Goal: Task Accomplishment & Management: Manage account settings

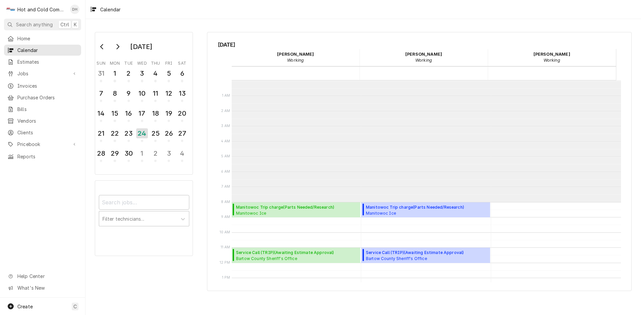
scroll to position [122, 0]
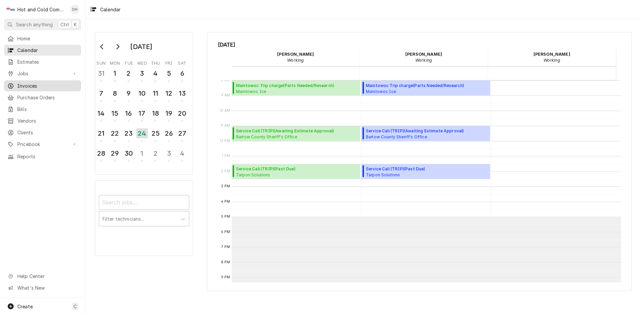
click at [33, 82] on span "Invoices" at bounding box center [47, 85] width 60 height 7
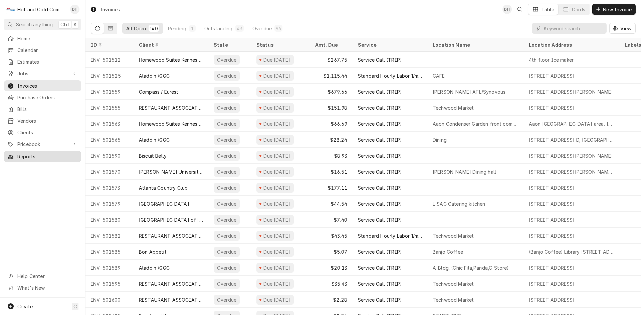
click at [29, 153] on span "Reports" at bounding box center [47, 156] width 60 height 7
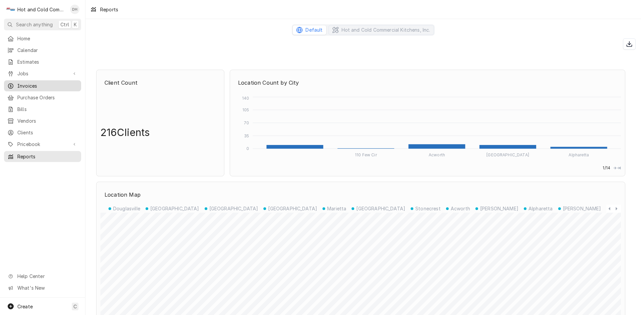
click at [34, 85] on span "Invoices" at bounding box center [47, 85] width 60 height 7
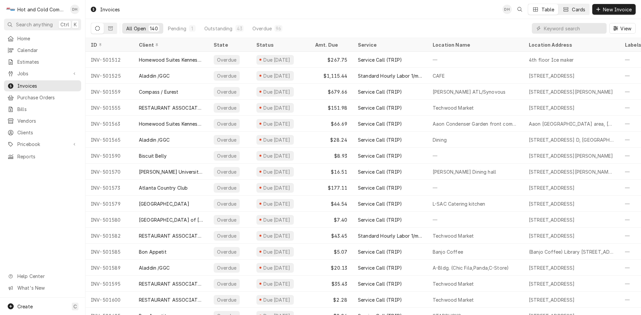
click at [570, 8] on button "Cards" at bounding box center [573, 9] width 31 height 11
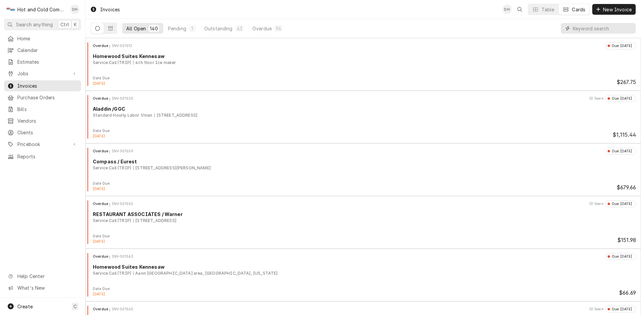
click at [590, 30] on input "Dynamic Content Wrapper" at bounding box center [602, 28] width 59 height 11
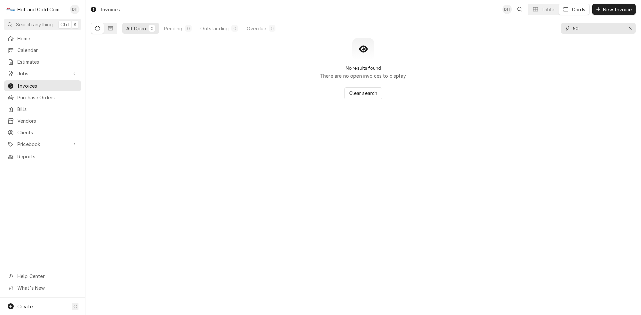
type input "5"
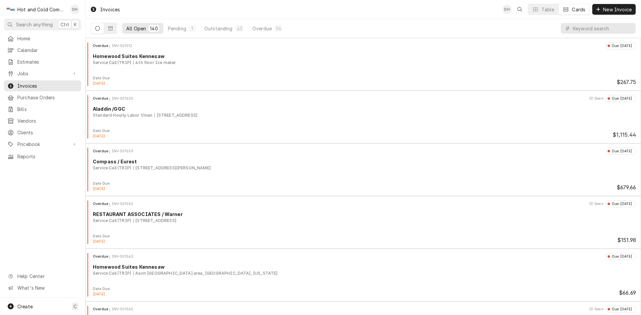
click at [135, 25] on div "All Open" at bounding box center [136, 28] width 20 height 7
click at [256, 30] on div "Overdue" at bounding box center [261, 28] width 19 height 7
click at [577, 28] on input "Dynamic Content Wrapper" at bounding box center [602, 28] width 59 height 11
type input "502014"
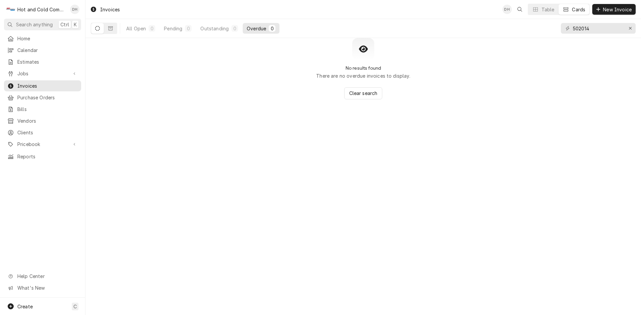
click at [100, 28] on button "Dynamic Content Wrapper" at bounding box center [97, 28] width 13 height 11
click at [111, 28] on icon "Dynamic Content Wrapper" at bounding box center [110, 28] width 5 height 5
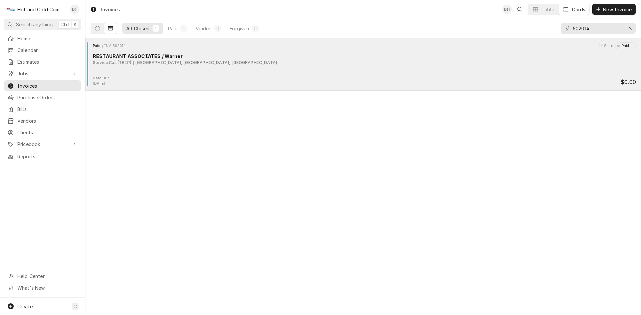
click at [626, 48] on div "Paid" at bounding box center [624, 45] width 10 height 5
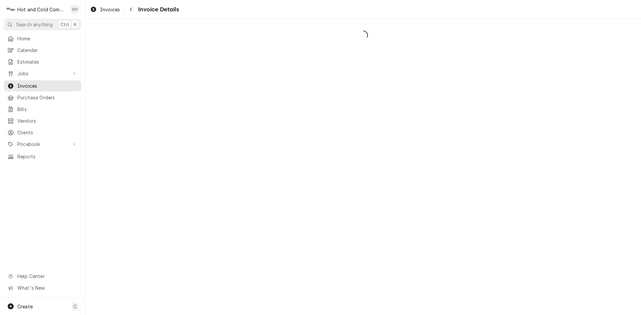
click at [423, 63] on div "Dynamic Content Wrapper" at bounding box center [362, 167] width 555 height 296
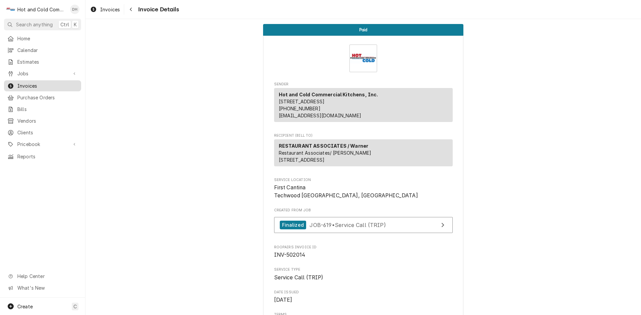
click at [39, 82] on span "Invoices" at bounding box center [47, 85] width 60 height 7
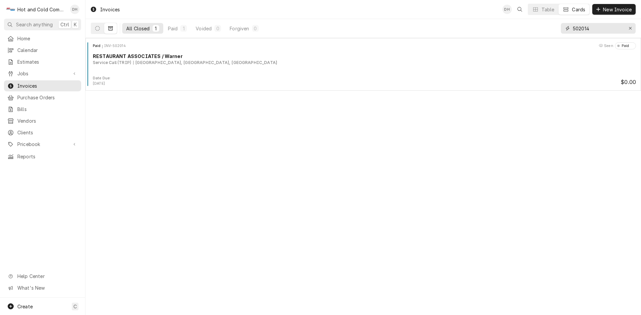
drag, startPoint x: 595, startPoint y: 27, endPoint x: 541, endPoint y: 26, distance: 54.1
click at [557, 27] on div "All Closed 1 Paid 1 Voided 0 Forgiven 0 502014" at bounding box center [363, 28] width 545 height 19
click at [572, 10] on div "Cards" at bounding box center [578, 9] width 13 height 7
click at [551, 9] on div "Table" at bounding box center [547, 9] width 13 height 7
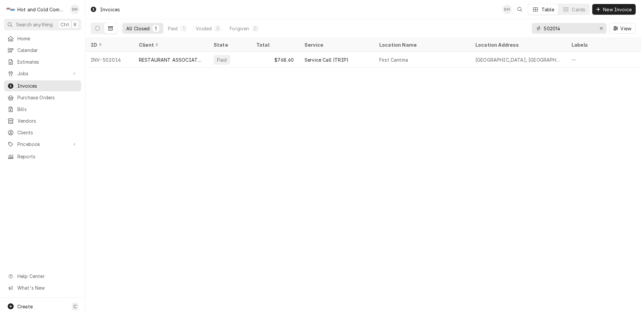
drag, startPoint x: 571, startPoint y: 32, endPoint x: 527, endPoint y: 30, distance: 44.1
click at [529, 30] on div "All Closed 1 Paid 1 Voided 0 Forgiven 0 502014 View" at bounding box center [363, 28] width 545 height 19
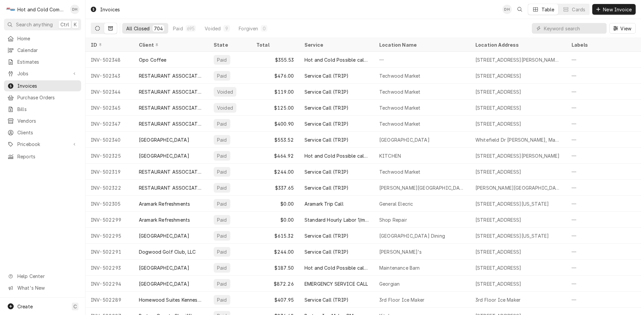
click at [99, 26] on icon "Dynamic Content Wrapper" at bounding box center [97, 28] width 5 height 5
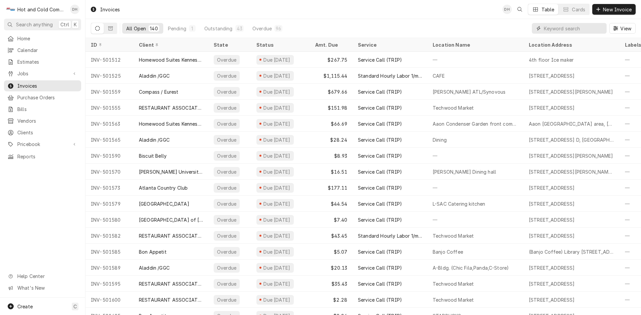
click at [562, 30] on input "Dynamic Content Wrapper" at bounding box center [573, 28] width 59 height 11
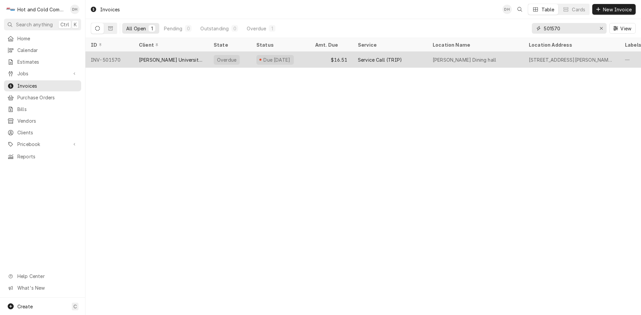
type input "501570"
click at [311, 59] on div "$16.51" at bounding box center [331, 60] width 43 height 16
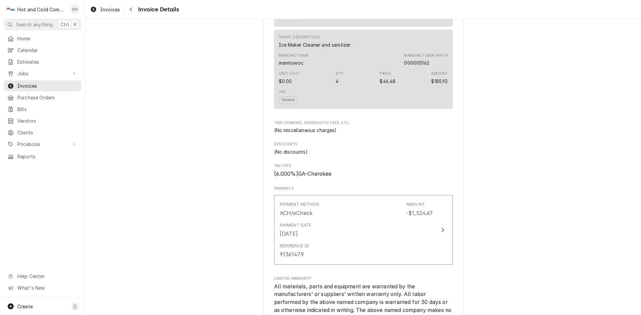
scroll to position [733, 0]
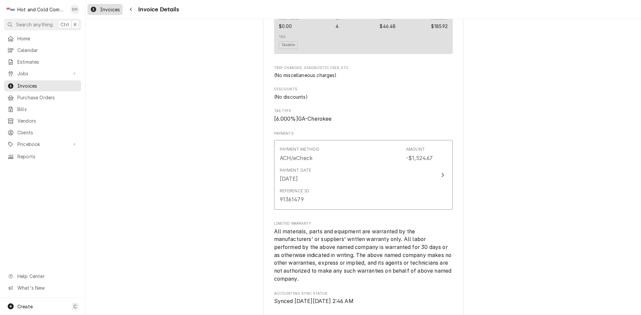
click at [111, 9] on span "Invoices" at bounding box center [110, 9] width 20 height 7
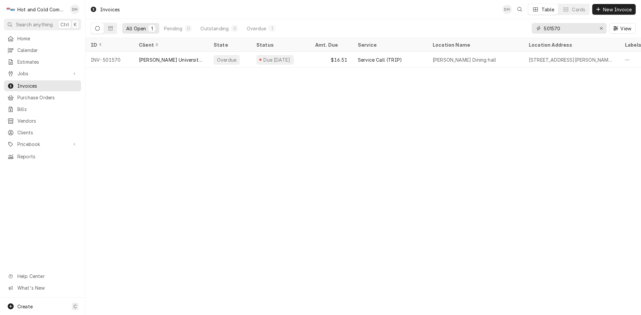
click at [564, 29] on input "501570" at bounding box center [569, 28] width 50 height 11
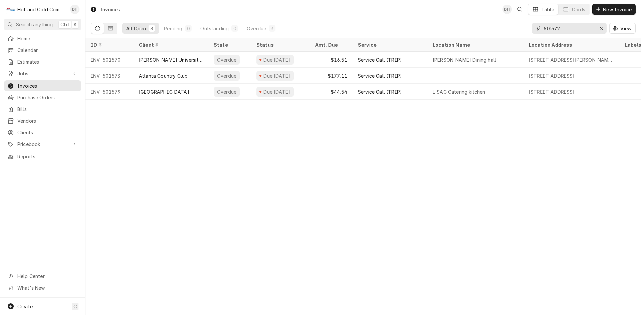
type input "501572"
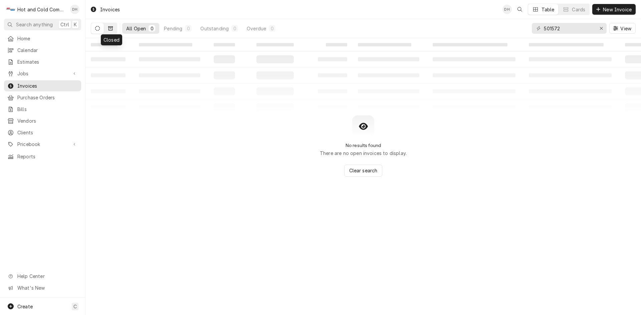
click at [112, 28] on icon "Dynamic Content Wrapper" at bounding box center [110, 28] width 5 height 4
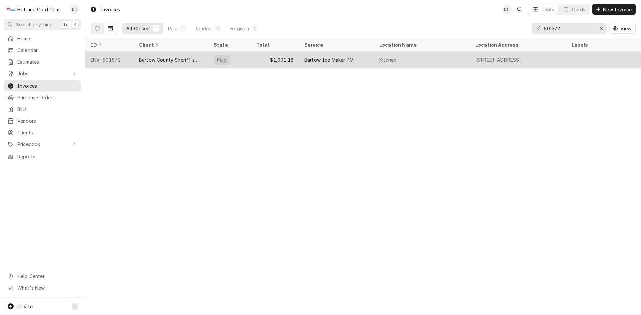
click at [321, 59] on div "Bartow Ice Maker PM" at bounding box center [328, 59] width 49 height 7
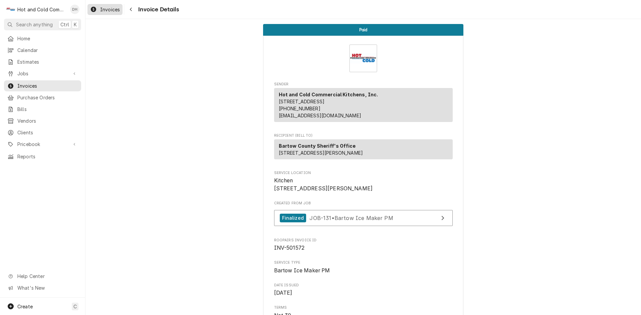
click at [106, 14] on link "Invoices" at bounding box center [104, 9] width 35 height 11
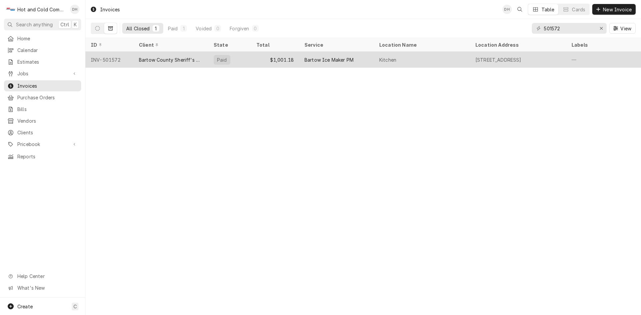
click at [265, 63] on div "$1,001.18" at bounding box center [275, 60] width 48 height 16
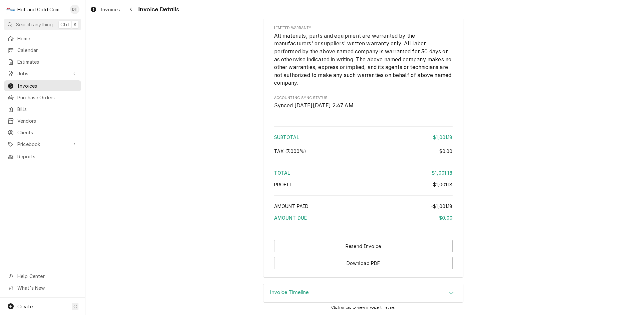
scroll to position [553, 0]
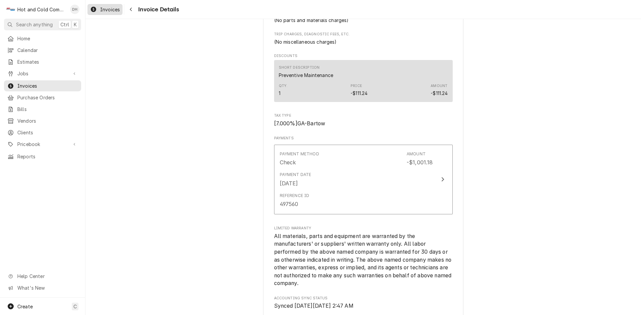
click at [111, 7] on span "Invoices" at bounding box center [110, 9] width 20 height 7
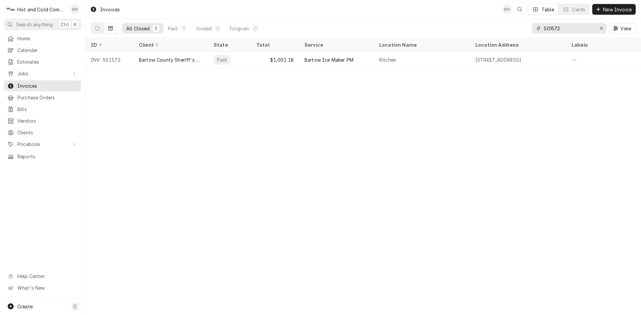
click at [569, 28] on input "501572" at bounding box center [569, 28] width 50 height 11
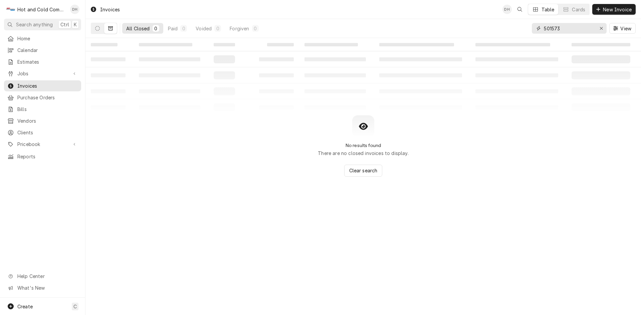
type input "501573"
click at [111, 30] on icon "Dynamic Content Wrapper" at bounding box center [110, 28] width 5 height 5
click at [94, 32] on button "Dynamic Content Wrapper" at bounding box center [97, 28] width 13 height 11
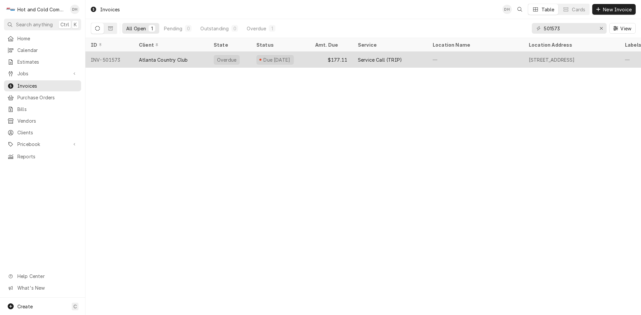
click at [183, 60] on div "Atlanta Country Club" at bounding box center [163, 59] width 49 height 7
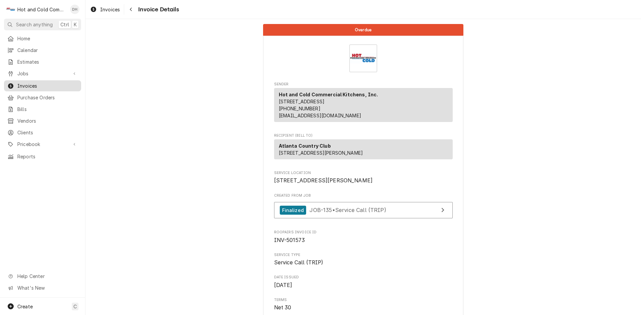
click at [32, 82] on span "Invoices" at bounding box center [47, 85] width 60 height 7
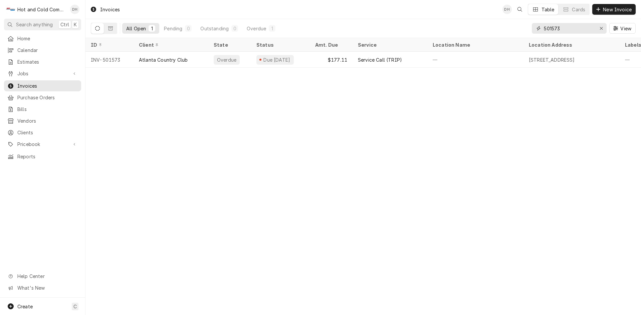
click at [569, 32] on input "501573" at bounding box center [569, 28] width 50 height 11
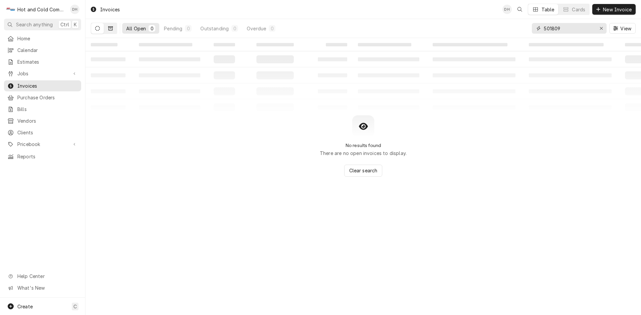
type input "501809"
click at [112, 27] on button "Dynamic Content Wrapper" at bounding box center [110, 28] width 13 height 11
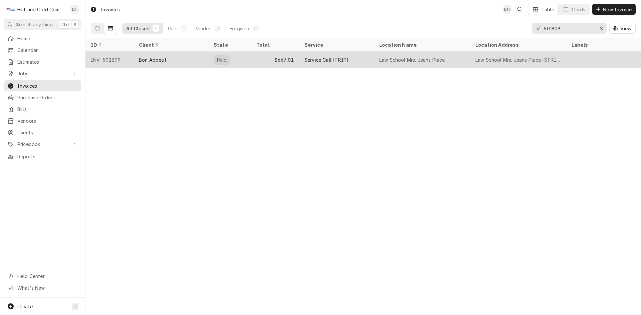
click at [252, 60] on div "$667.01" at bounding box center [275, 60] width 48 height 16
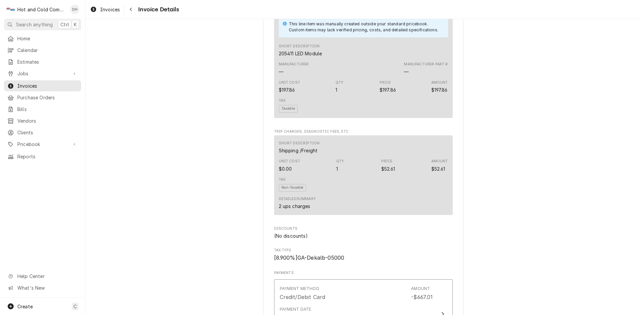
scroll to position [890, 0]
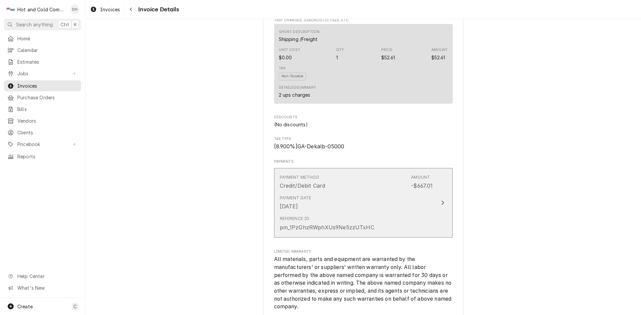
drag, startPoint x: 388, startPoint y: 221, endPoint x: 338, endPoint y: 223, distance: 50.4
click at [338, 223] on div "Reference ID pm_1PzGhzRWphXUs9Ne5zzUTxHC" at bounding box center [356, 223] width 153 height 21
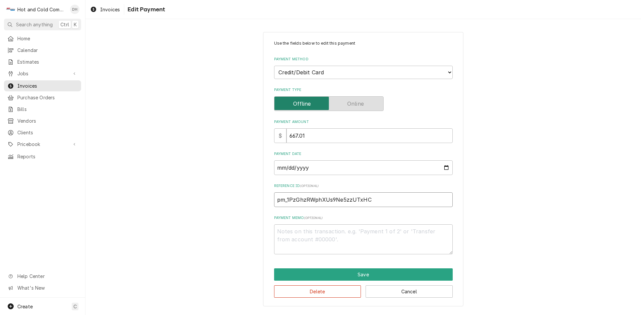
drag, startPoint x: 376, startPoint y: 201, endPoint x: 233, endPoint y: 194, distance: 143.0
click at [233, 194] on div "Use the fields below to edit this payment Payment Method Choose a Payment Metho…" at bounding box center [362, 169] width 555 height 286
click at [372, 272] on button "Save" at bounding box center [363, 275] width 179 height 12
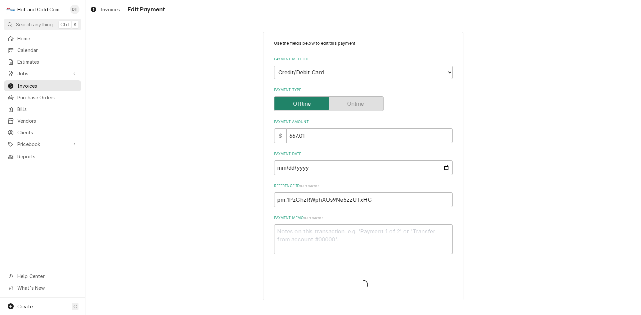
type textarea "x"
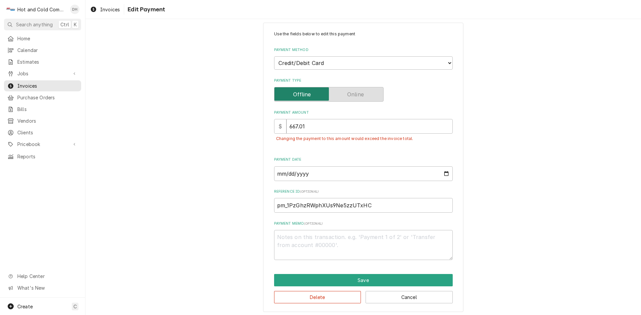
scroll to position [12, 0]
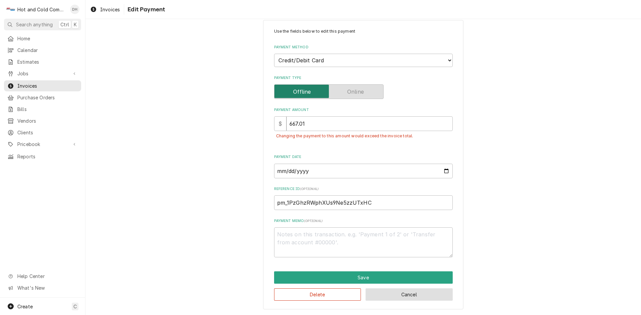
click at [415, 294] on button "Cancel" at bounding box center [408, 295] width 87 height 12
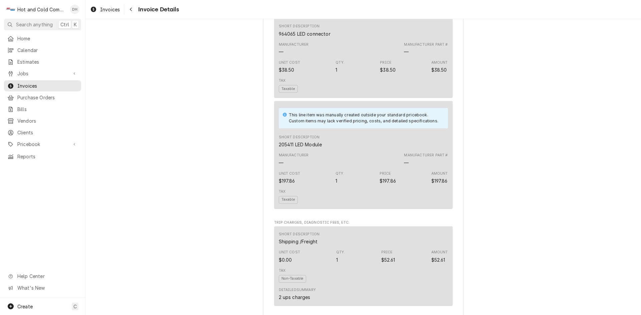
scroll to position [630, 0]
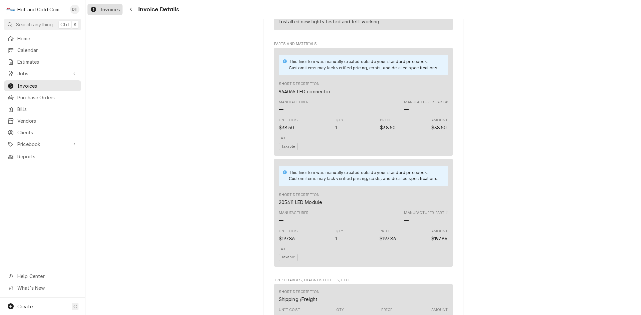
click at [109, 9] on span "Invoices" at bounding box center [110, 9] width 20 height 7
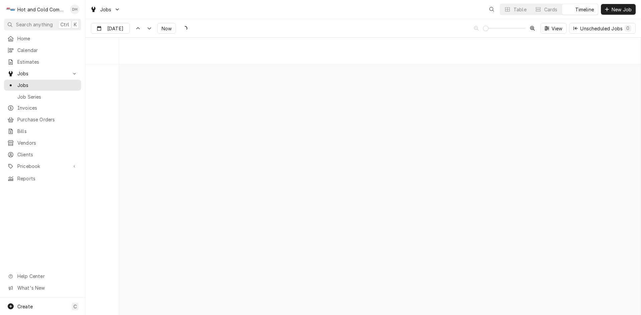
scroll to position [5224, 0]
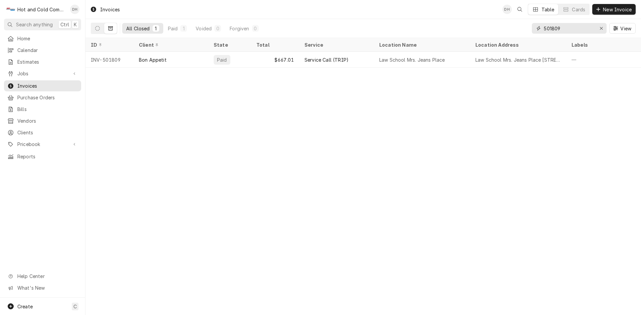
drag, startPoint x: 564, startPoint y: 31, endPoint x: 491, endPoint y: 20, distance: 74.0
click at [512, 27] on div "All Closed 1 Paid 1 Voided 0 Forgiven 0 501809 View" at bounding box center [363, 28] width 545 height 19
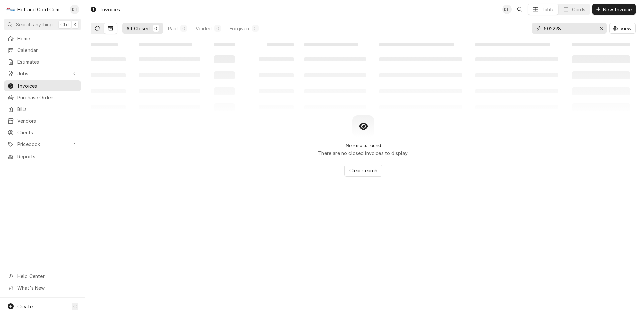
type input "502298"
click at [100, 29] on button "Dynamic Content Wrapper" at bounding box center [97, 28] width 13 height 11
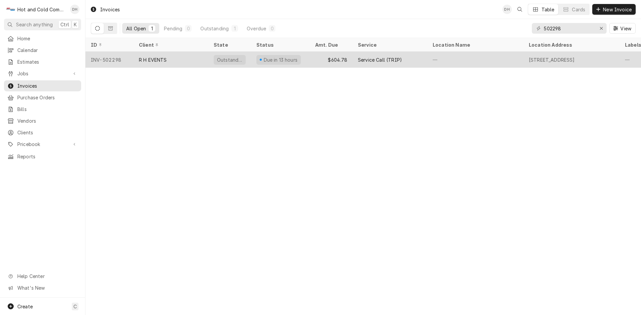
click at [304, 61] on div "Due in 13 hours" at bounding box center [280, 60] width 59 height 16
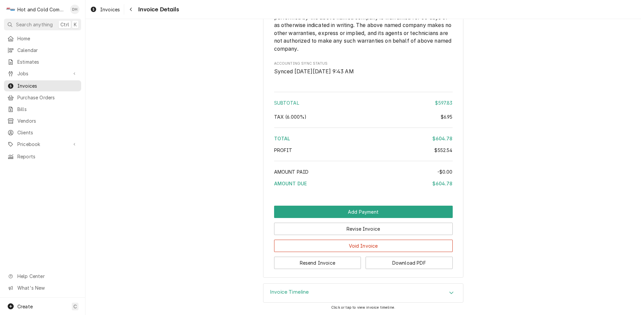
scroll to position [833, 0]
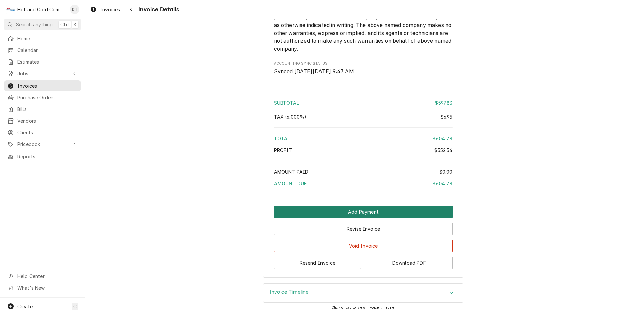
click at [362, 209] on button "Add Payment" at bounding box center [363, 212] width 179 height 12
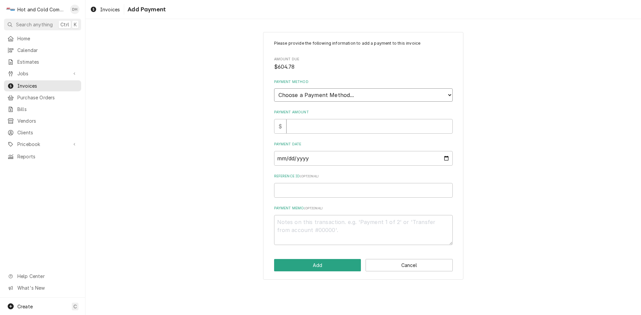
click at [361, 97] on select "Choose a Payment Method... Cash Check Credit/Debit Card ACH/eCheck Other" at bounding box center [363, 94] width 179 height 13
select select "2"
click at [274, 88] on select "Choose a Payment Method... Cash Check Credit/Debit Card ACH/eCheck Other" at bounding box center [363, 94] width 179 height 13
click at [353, 127] on input "Payment Amount" at bounding box center [369, 126] width 166 height 15
type textarea "x"
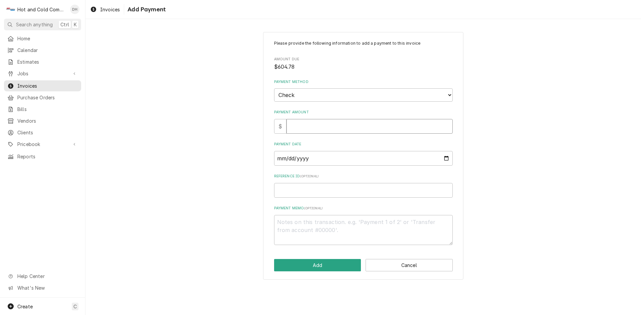
type input "6"
type textarea "x"
type input "60"
type textarea "x"
type input "604"
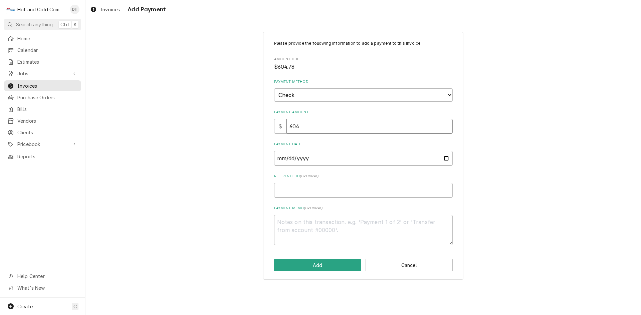
type textarea "x"
type input "604.7"
type textarea "x"
type input "604.78"
click at [367, 157] on input "Payment Date" at bounding box center [363, 158] width 179 height 15
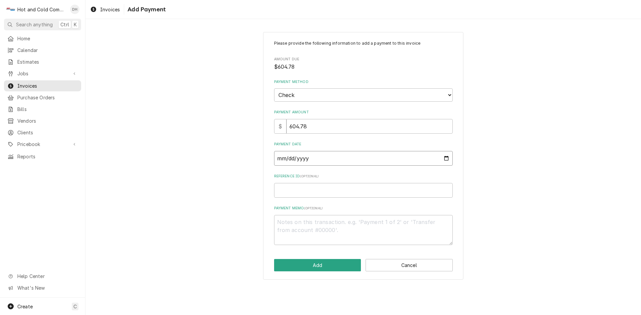
click at [446, 157] on input "Payment Date" at bounding box center [363, 158] width 179 height 15
type textarea "x"
type input "2025-09-25"
click at [443, 160] on input "2025-09-25" at bounding box center [363, 158] width 179 height 15
type textarea "x"
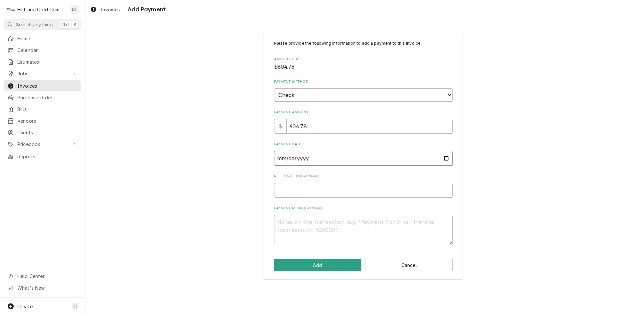
type input "2025-09-19"
click at [353, 193] on input "Reference ID ( optional )" at bounding box center [363, 190] width 179 height 15
type textarea "x"
type input "7"
type textarea "x"
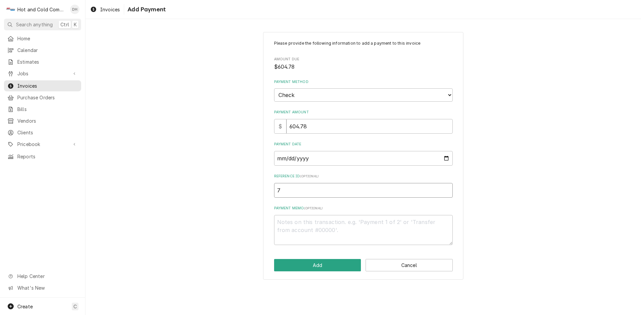
type input "72"
type textarea "x"
type input "729"
type textarea "x"
type input "7297"
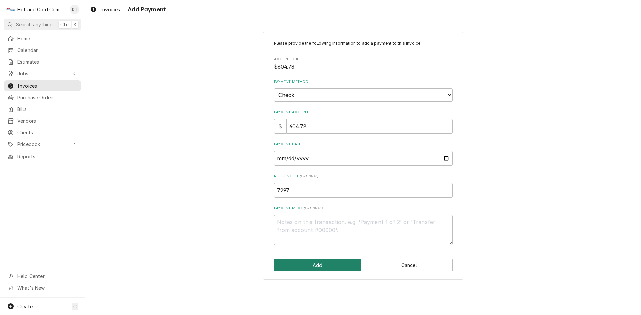
click at [328, 267] on button "Add" at bounding box center [317, 265] width 87 height 12
type textarea "x"
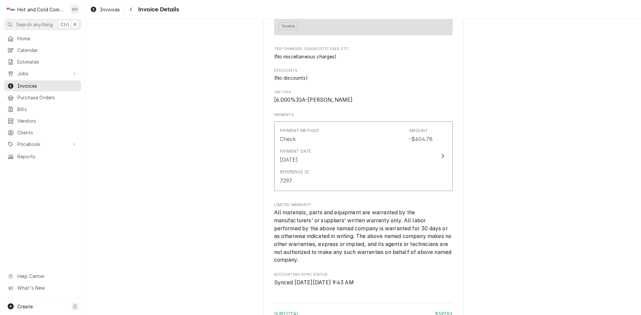
scroll to position [779, 0]
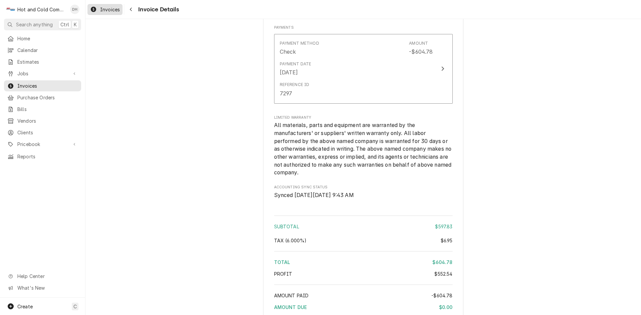
click at [108, 13] on div "Invoices" at bounding box center [105, 9] width 32 height 8
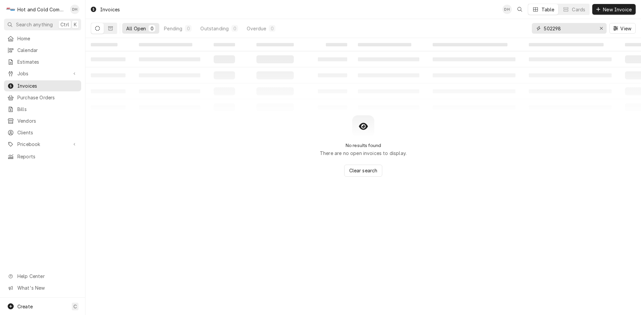
click at [570, 27] on input "502298" at bounding box center [569, 28] width 50 height 11
type input "502059"
click at [96, 27] on icon "Dynamic Content Wrapper" at bounding box center [97, 28] width 5 height 5
click at [96, 30] on icon "Dynamic Content Wrapper" at bounding box center [97, 28] width 5 height 5
click at [108, 28] on button "Dynamic Content Wrapper" at bounding box center [110, 28] width 13 height 11
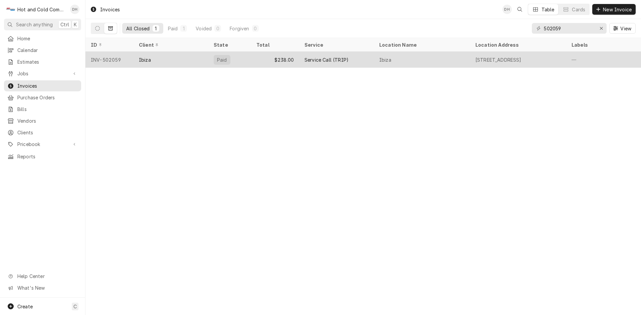
click at [262, 62] on div "$238.00" at bounding box center [275, 60] width 48 height 16
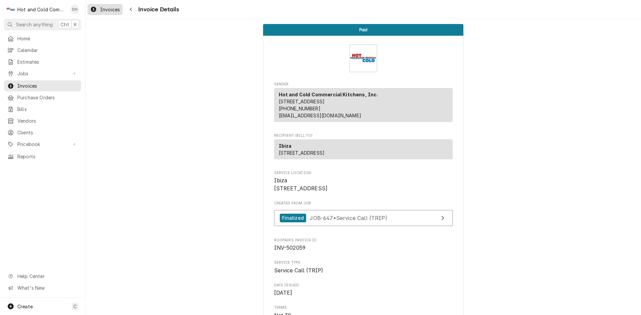
click at [115, 12] on span "Invoices" at bounding box center [110, 9] width 20 height 7
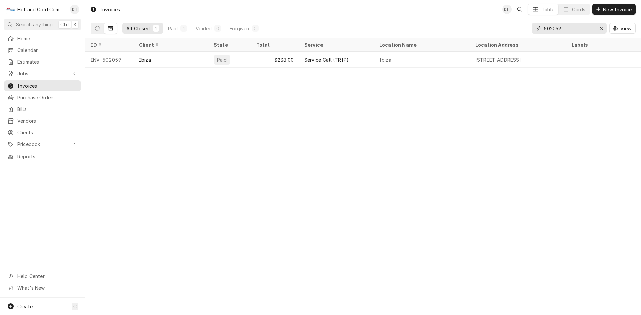
click at [566, 26] on input "502059" at bounding box center [569, 28] width 50 height 11
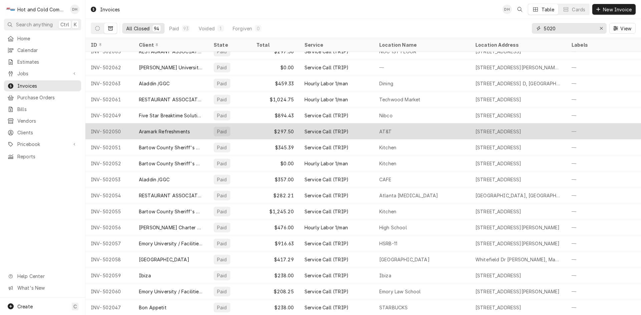
scroll to position [509, 0]
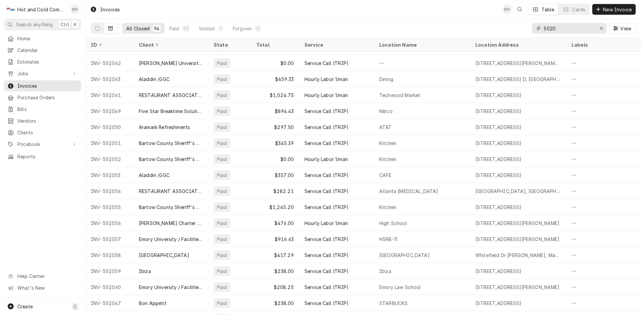
type input "5020"
click at [112, 31] on button "Dynamic Content Wrapper" at bounding box center [110, 28] width 13 height 11
click at [93, 28] on button "Dynamic Content Wrapper" at bounding box center [97, 28] width 13 height 11
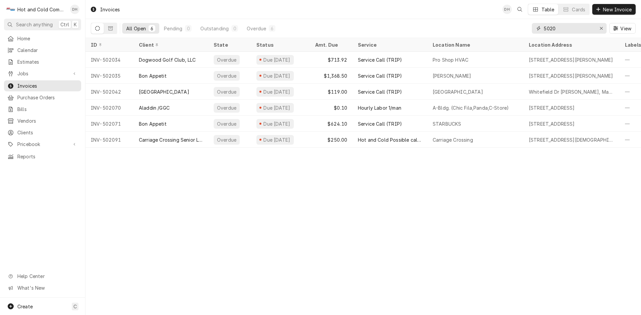
drag, startPoint x: 569, startPoint y: 30, endPoint x: 537, endPoint y: 26, distance: 32.0
click at [539, 26] on div "5020" at bounding box center [569, 28] width 75 height 11
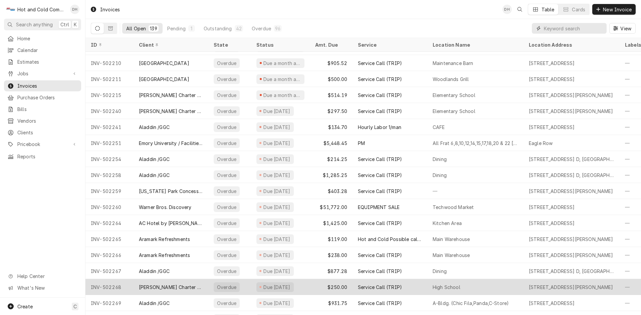
scroll to position [1150, 0]
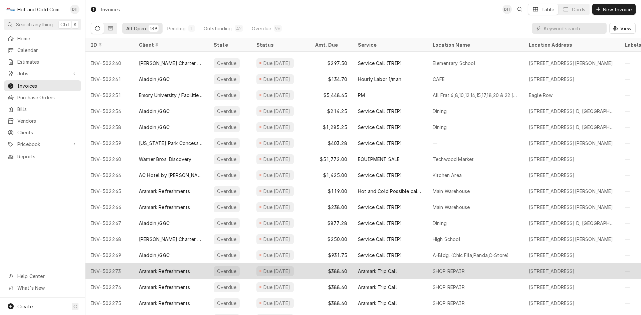
click at [181, 267] on div "Aramark Refreshments" at bounding box center [170, 271] width 75 height 16
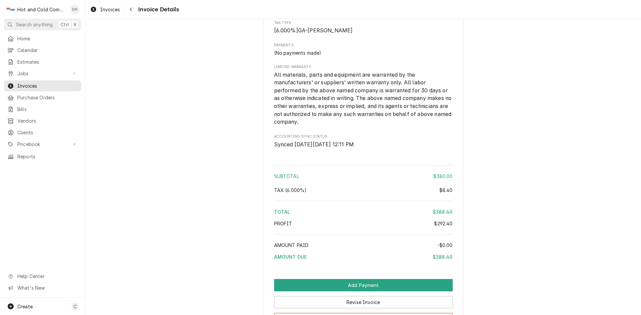
scroll to position [881, 0]
